Goal: Check status: Check status

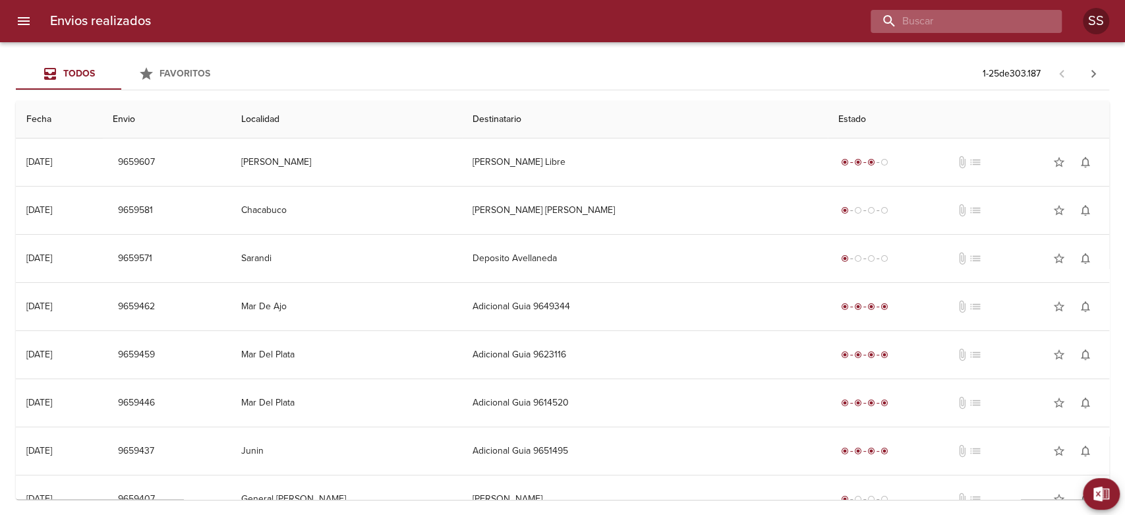
click at [950, 26] on input "buscar" at bounding box center [955, 21] width 169 height 23
type input "[PERSON_NAME]"
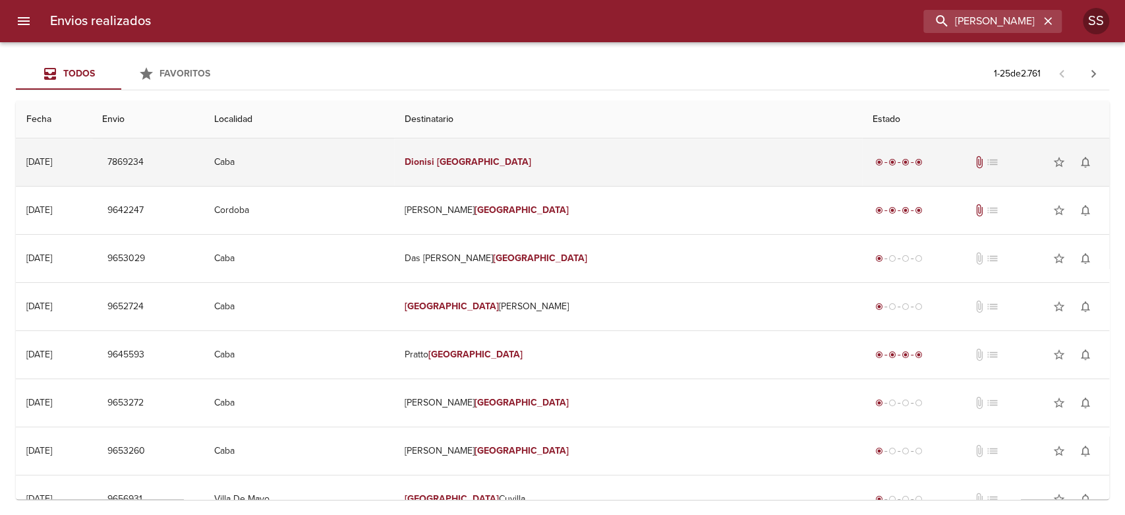
click at [434, 161] on em "Dionisi" at bounding box center [420, 161] width 30 height 11
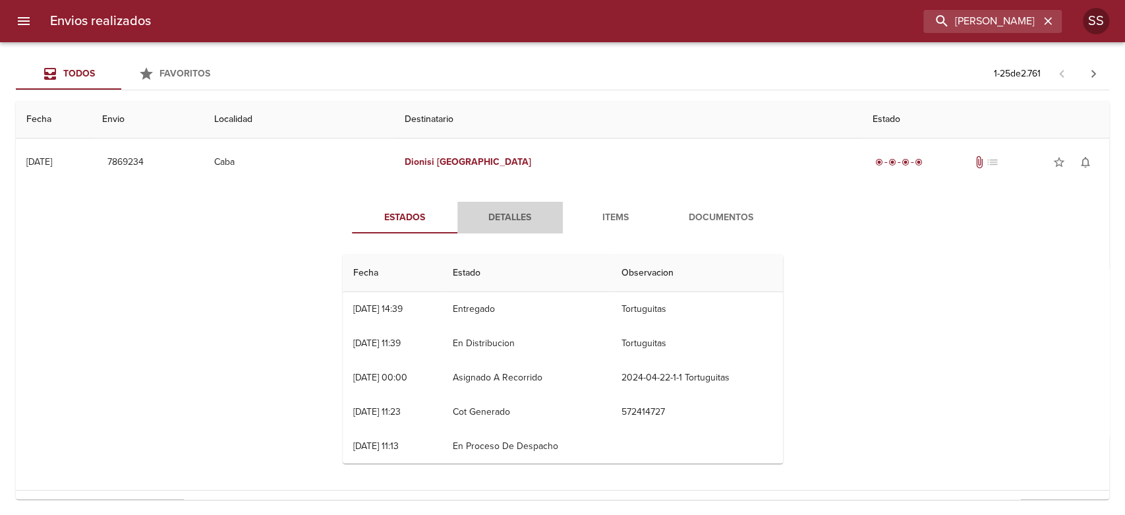
click at [514, 215] on span "Detalles" at bounding box center [510, 218] width 90 height 16
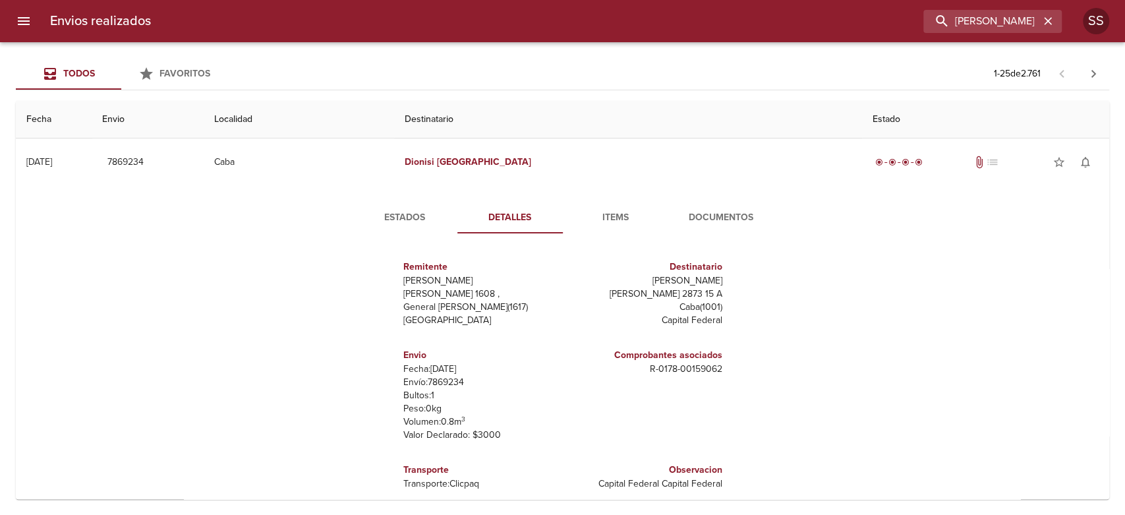
click at [614, 216] on span "Items" at bounding box center [616, 218] width 90 height 16
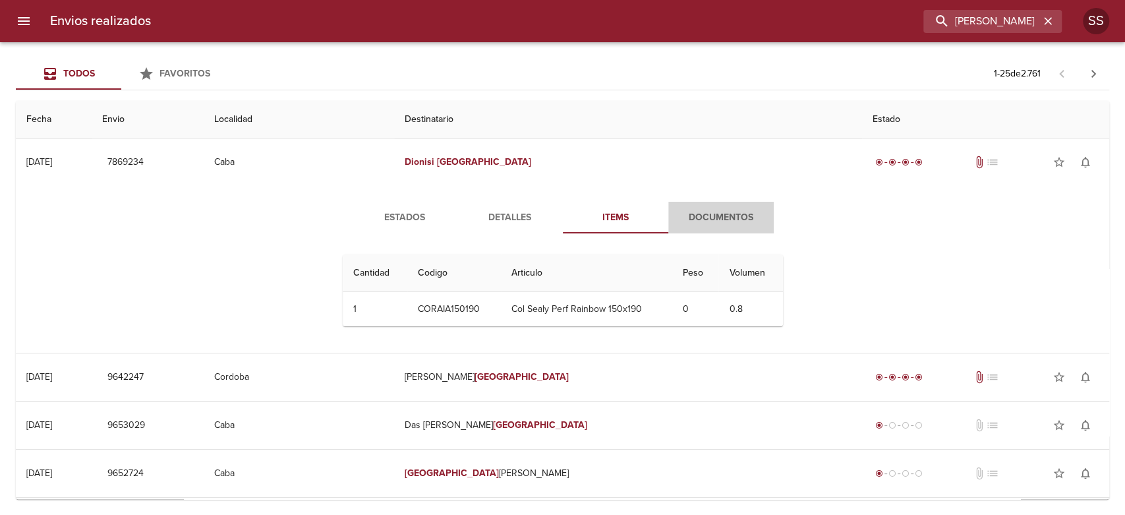
click at [708, 214] on span "Documentos" at bounding box center [721, 218] width 90 height 16
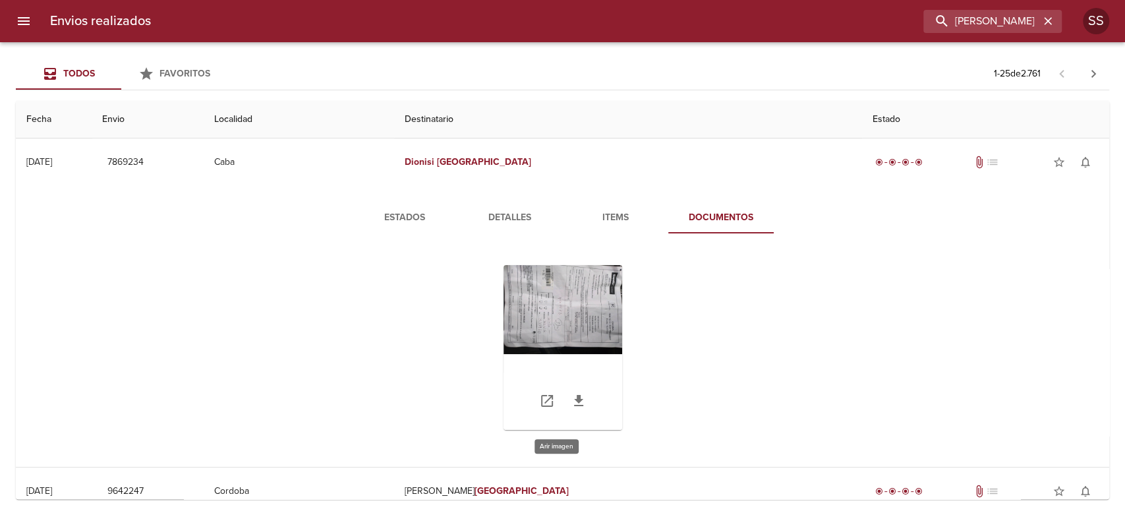
click at [575, 293] on div "Tabla de envíos del cliente" at bounding box center [563, 347] width 119 height 165
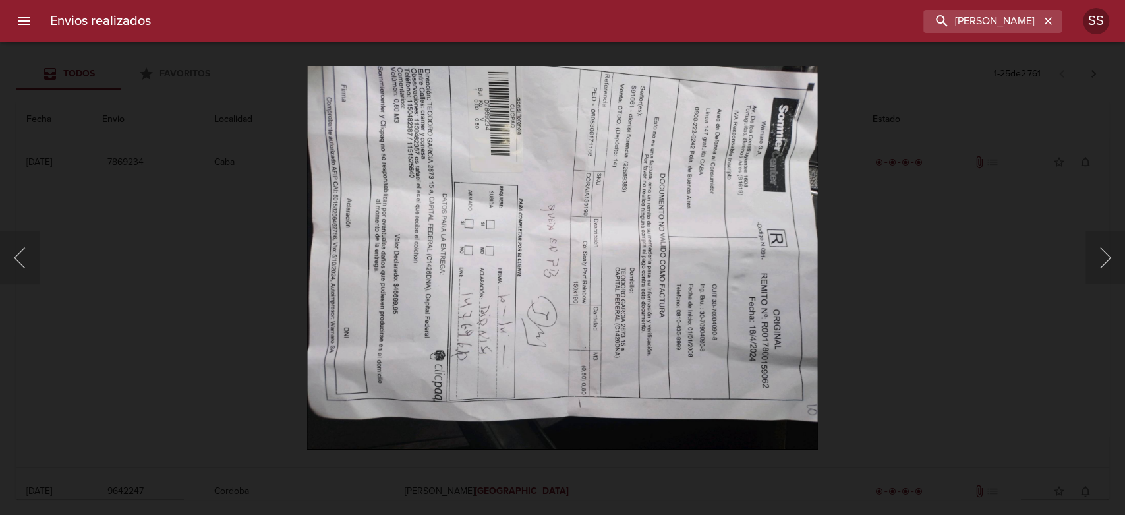
click at [694, 185] on img "Lightbox" at bounding box center [562, 257] width 511 height 383
click at [1108, 252] on button "Siguiente" at bounding box center [1106, 257] width 40 height 53
click at [26, 251] on button "Anterior" at bounding box center [20, 257] width 40 height 53
drag, startPoint x: 29, startPoint y: 251, endPoint x: 63, endPoint y: 254, distance: 34.5
click at [43, 254] on div "Lightbox" at bounding box center [562, 257] width 1125 height 515
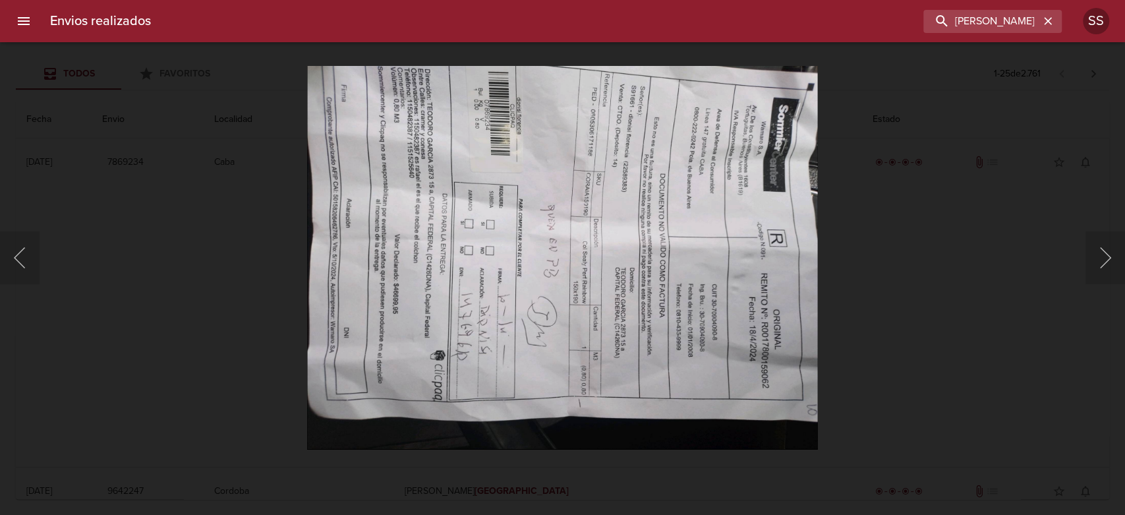
click at [118, 251] on div "Lightbox" at bounding box center [562, 257] width 1125 height 515
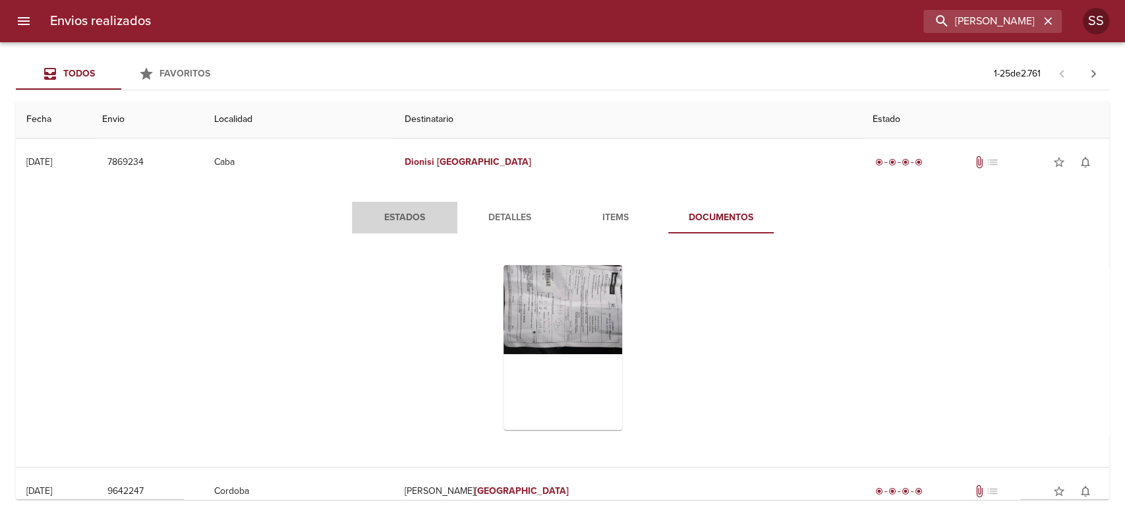
click at [403, 214] on span "Estados" at bounding box center [405, 218] width 90 height 16
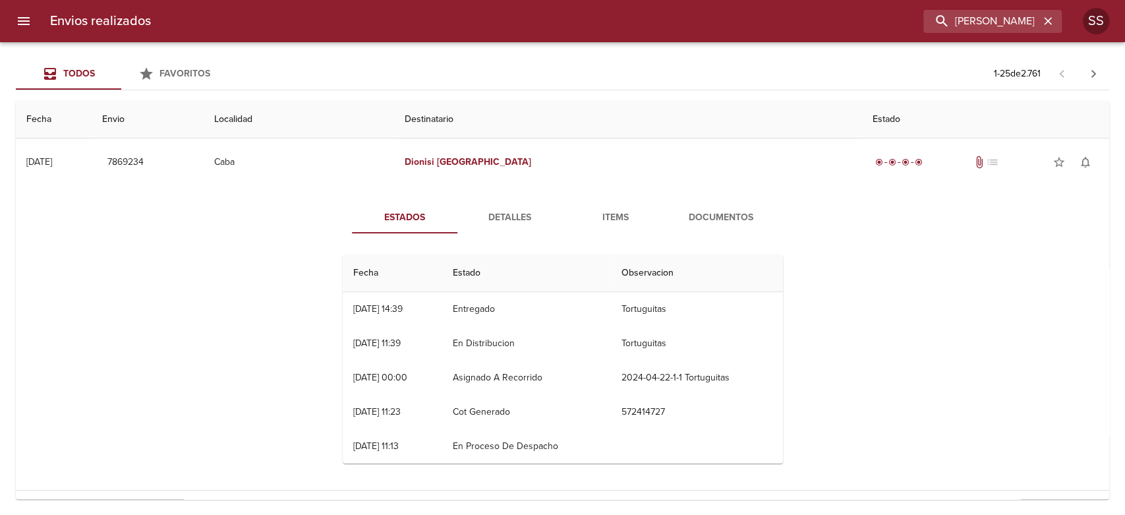
click at [504, 215] on span "Detalles" at bounding box center [510, 218] width 90 height 16
